Goal: Task Accomplishment & Management: Use online tool/utility

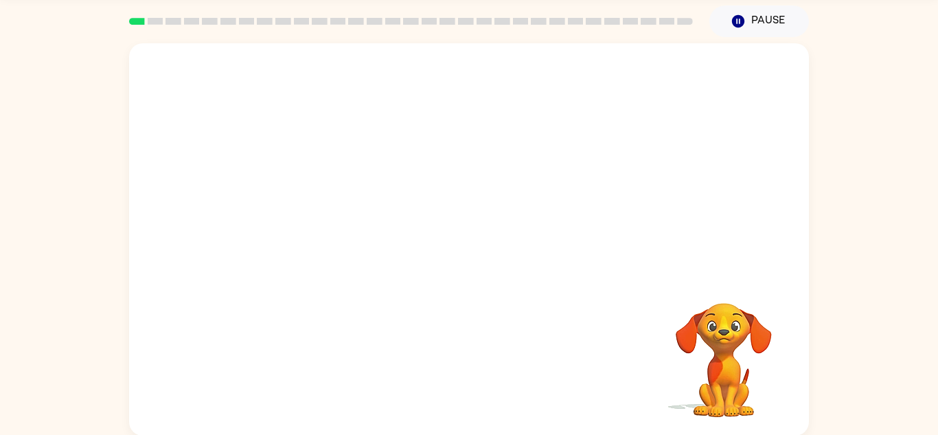
scroll to position [48, 0]
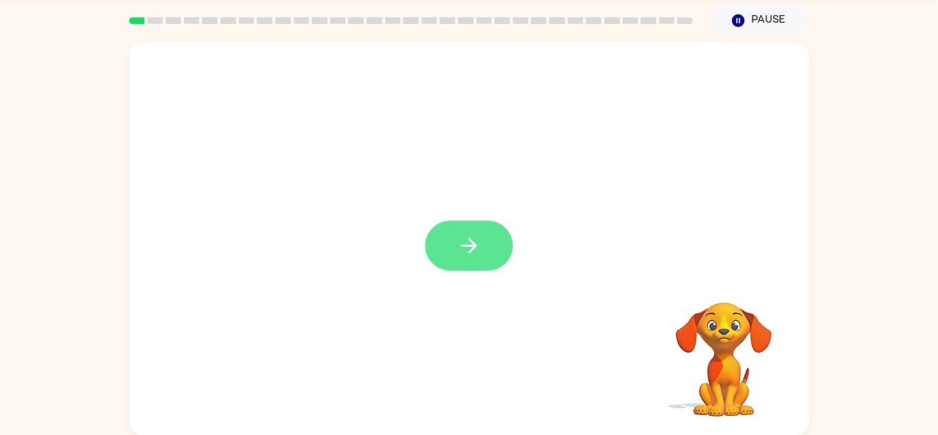
click at [453, 247] on button "button" at bounding box center [469, 246] width 88 height 50
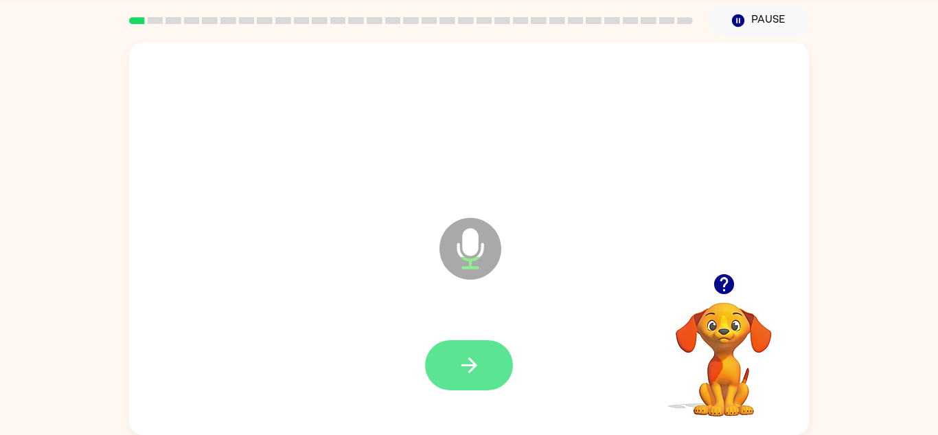
click at [463, 377] on button "button" at bounding box center [469, 365] width 88 height 50
click at [471, 373] on icon "button" at bounding box center [470, 365] width 24 height 24
click at [464, 367] on icon "button" at bounding box center [470, 365] width 24 height 24
click at [463, 364] on icon "button" at bounding box center [469, 365] width 16 height 16
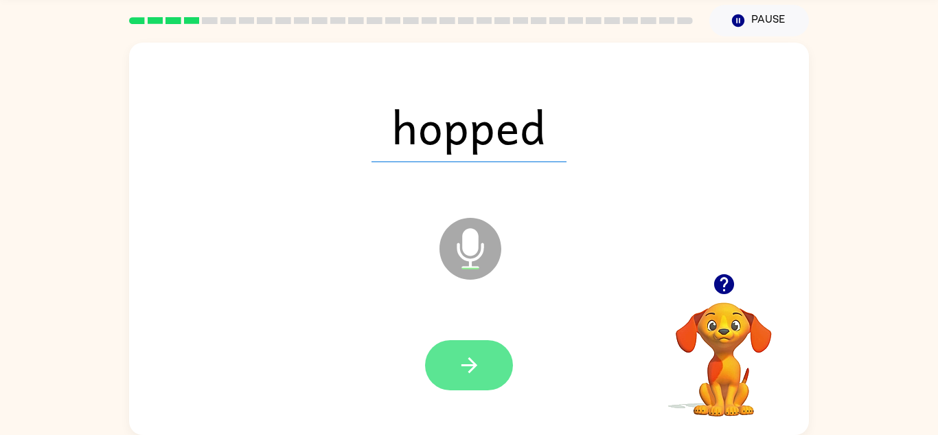
click at [466, 372] on icon "button" at bounding box center [470, 365] width 24 height 24
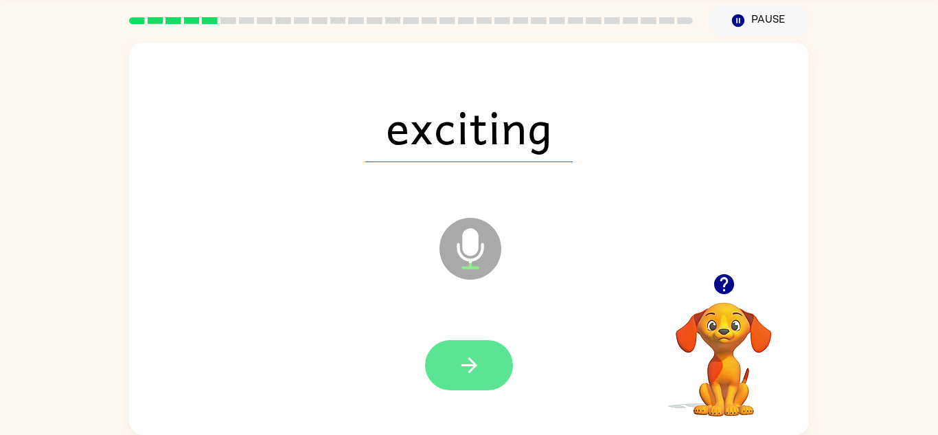
click at [453, 371] on button "button" at bounding box center [469, 365] width 88 height 50
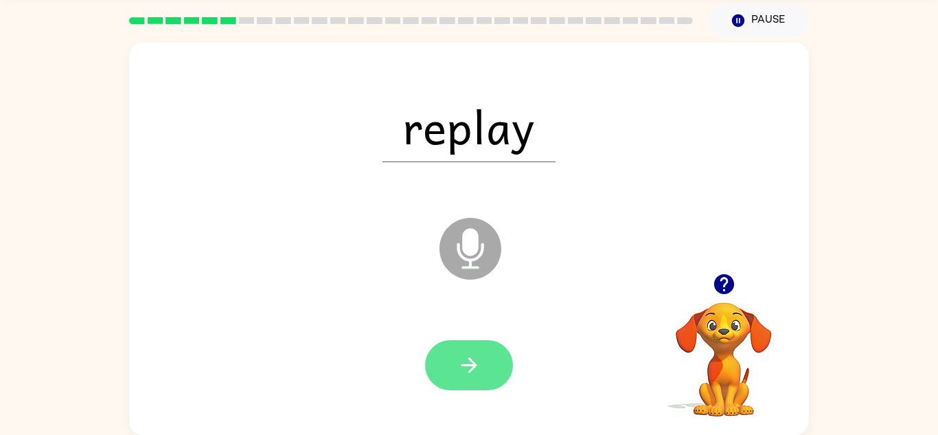
click at [462, 373] on icon "button" at bounding box center [470, 365] width 24 height 24
click at [471, 363] on icon "button" at bounding box center [470, 365] width 24 height 24
click at [465, 367] on icon "button" at bounding box center [470, 365] width 24 height 24
click at [480, 367] on icon "button" at bounding box center [470, 365] width 24 height 24
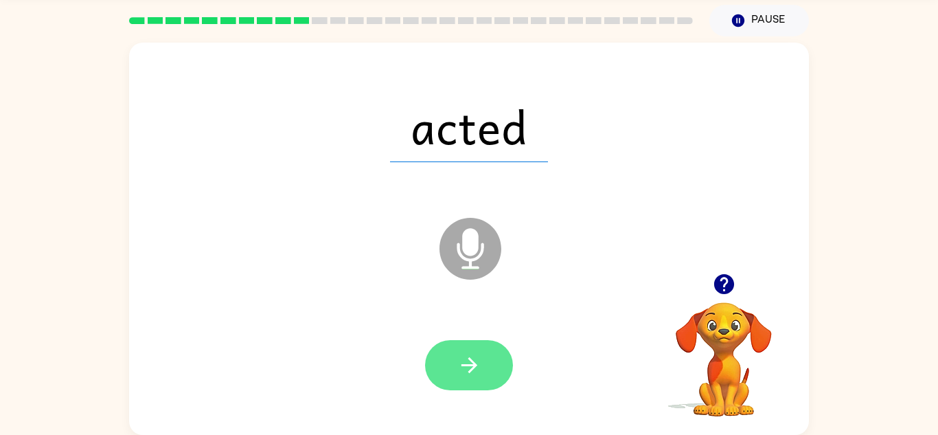
click at [466, 360] on icon "button" at bounding box center [470, 365] width 24 height 24
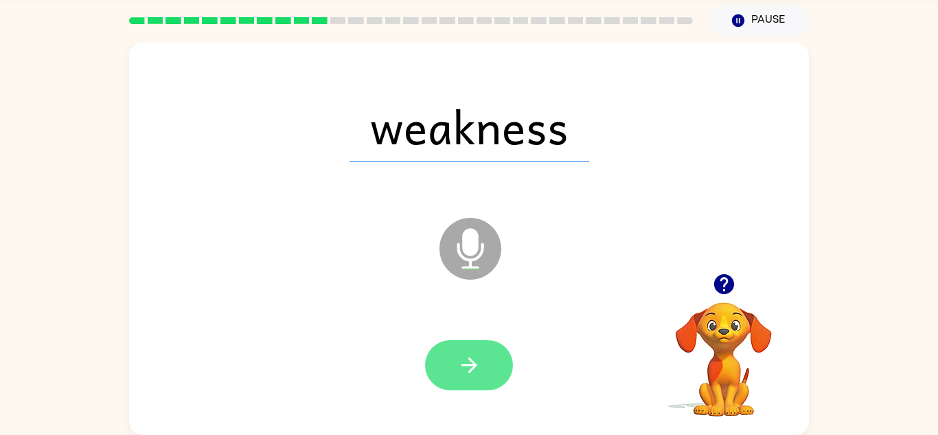
click at [461, 371] on icon "button" at bounding box center [470, 365] width 24 height 24
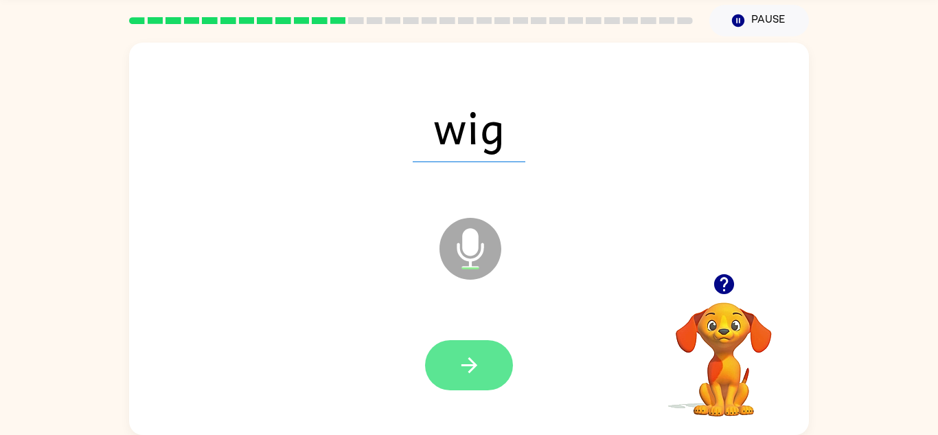
click at [464, 368] on icon "button" at bounding box center [470, 365] width 24 height 24
click at [445, 357] on button "button" at bounding box center [469, 365] width 88 height 50
click at [473, 371] on icon "button" at bounding box center [470, 365] width 24 height 24
click at [475, 368] on icon "button" at bounding box center [469, 365] width 16 height 16
click at [468, 359] on icon "button" at bounding box center [470, 365] width 24 height 24
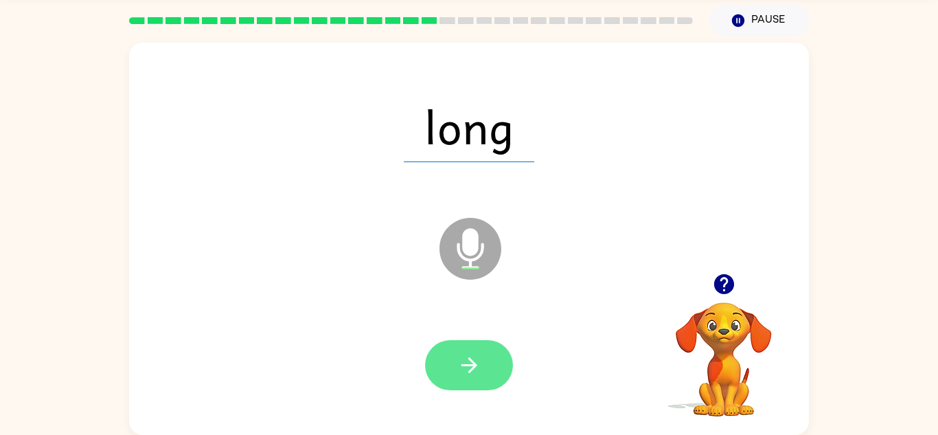
click at [475, 362] on icon "button" at bounding box center [470, 365] width 24 height 24
click at [473, 363] on icon "button" at bounding box center [470, 365] width 24 height 24
click at [481, 364] on icon "button" at bounding box center [470, 365] width 24 height 24
click at [474, 368] on icon "button" at bounding box center [469, 365] width 16 height 16
click at [484, 376] on button "button" at bounding box center [469, 365] width 88 height 50
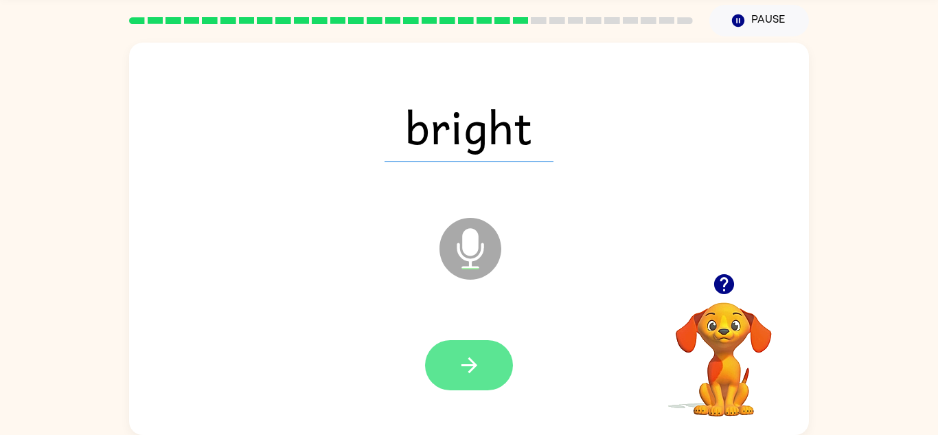
click at [474, 384] on button "button" at bounding box center [469, 365] width 88 height 50
click at [497, 383] on button "button" at bounding box center [469, 365] width 88 height 50
click at [460, 364] on icon "button" at bounding box center [470, 365] width 24 height 24
click at [475, 369] on icon "button" at bounding box center [470, 365] width 24 height 24
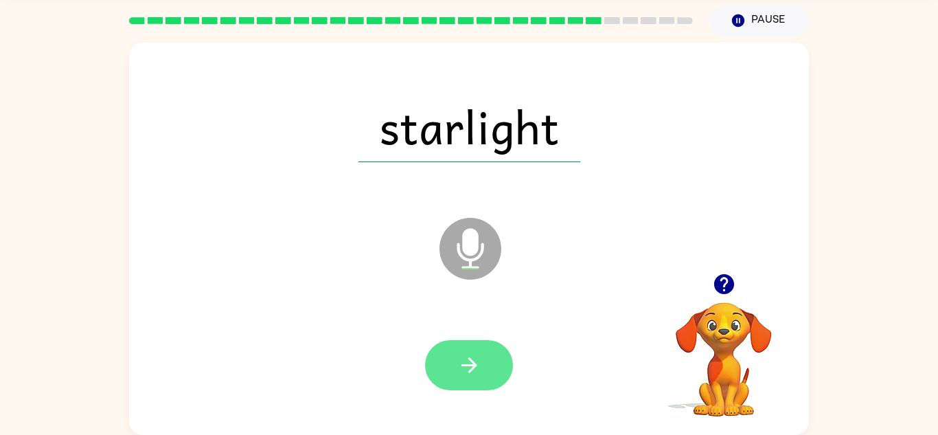
click at [482, 366] on button "button" at bounding box center [469, 365] width 88 height 50
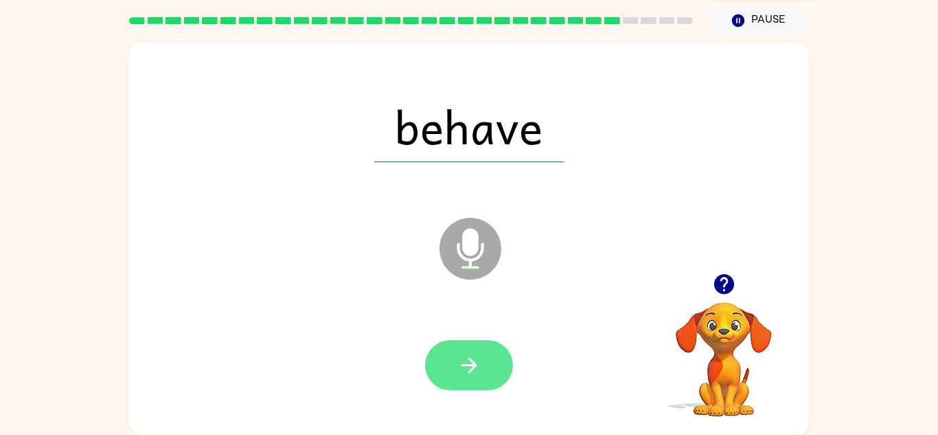
click at [467, 359] on icon "button" at bounding box center [470, 365] width 24 height 24
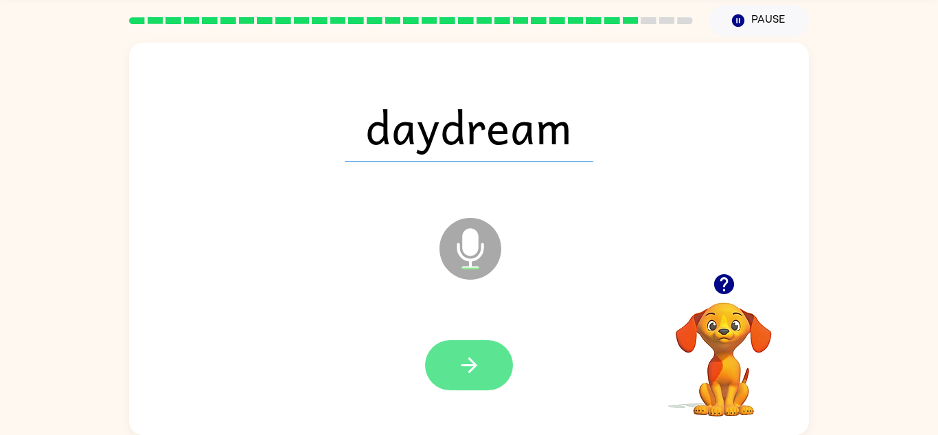
click at [464, 365] on icon "button" at bounding box center [469, 365] width 16 height 16
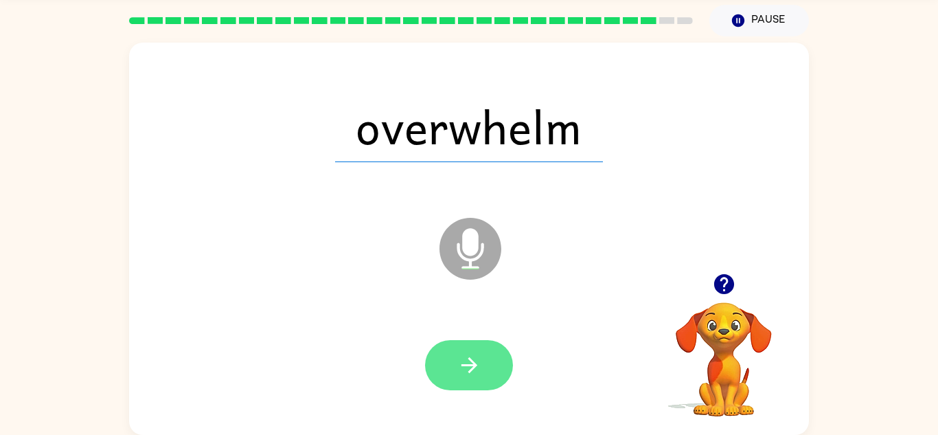
click at [471, 368] on icon "button" at bounding box center [470, 365] width 24 height 24
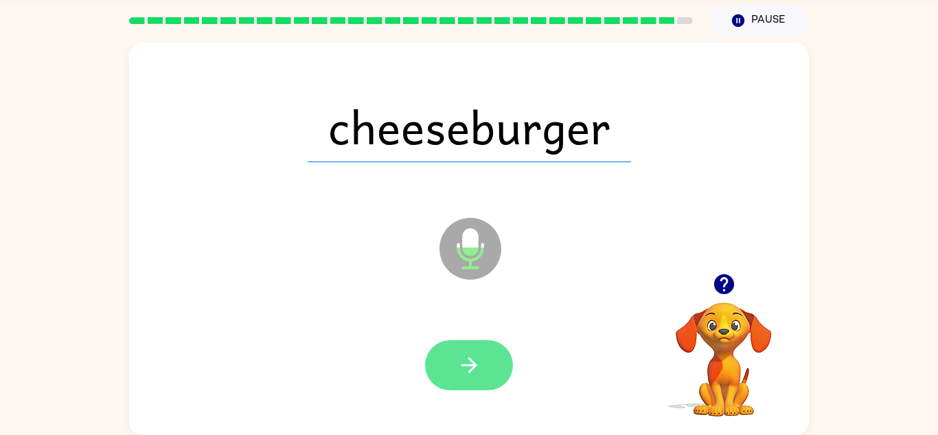
click at [472, 355] on icon "button" at bounding box center [470, 365] width 24 height 24
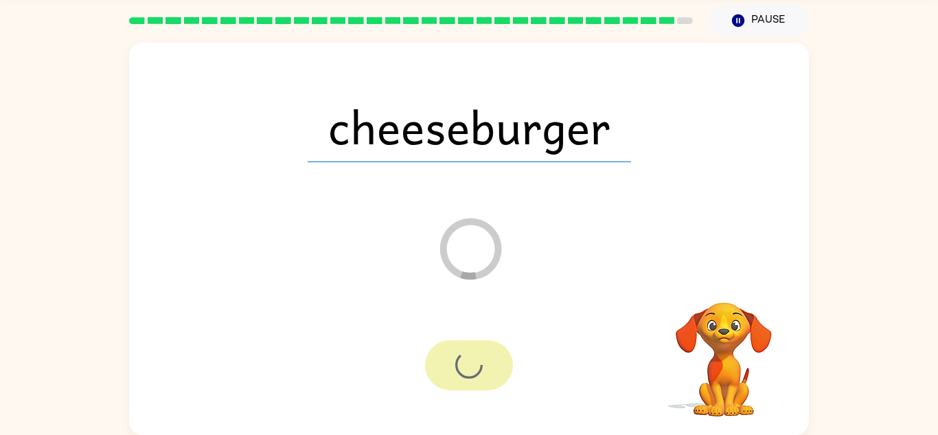
scroll to position [23, 0]
